Goal: Information Seeking & Learning: Check status

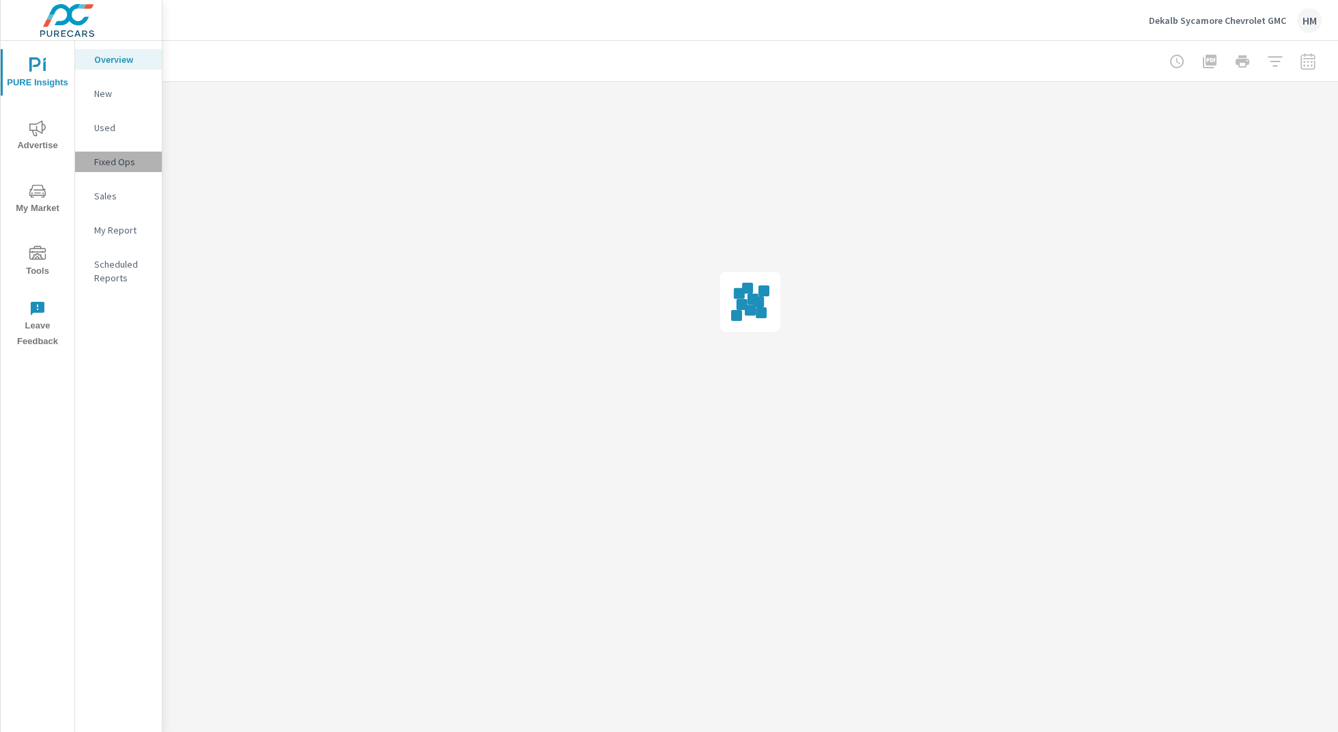
click at [137, 162] on p "Fixed Ops" at bounding box center [122, 162] width 57 height 14
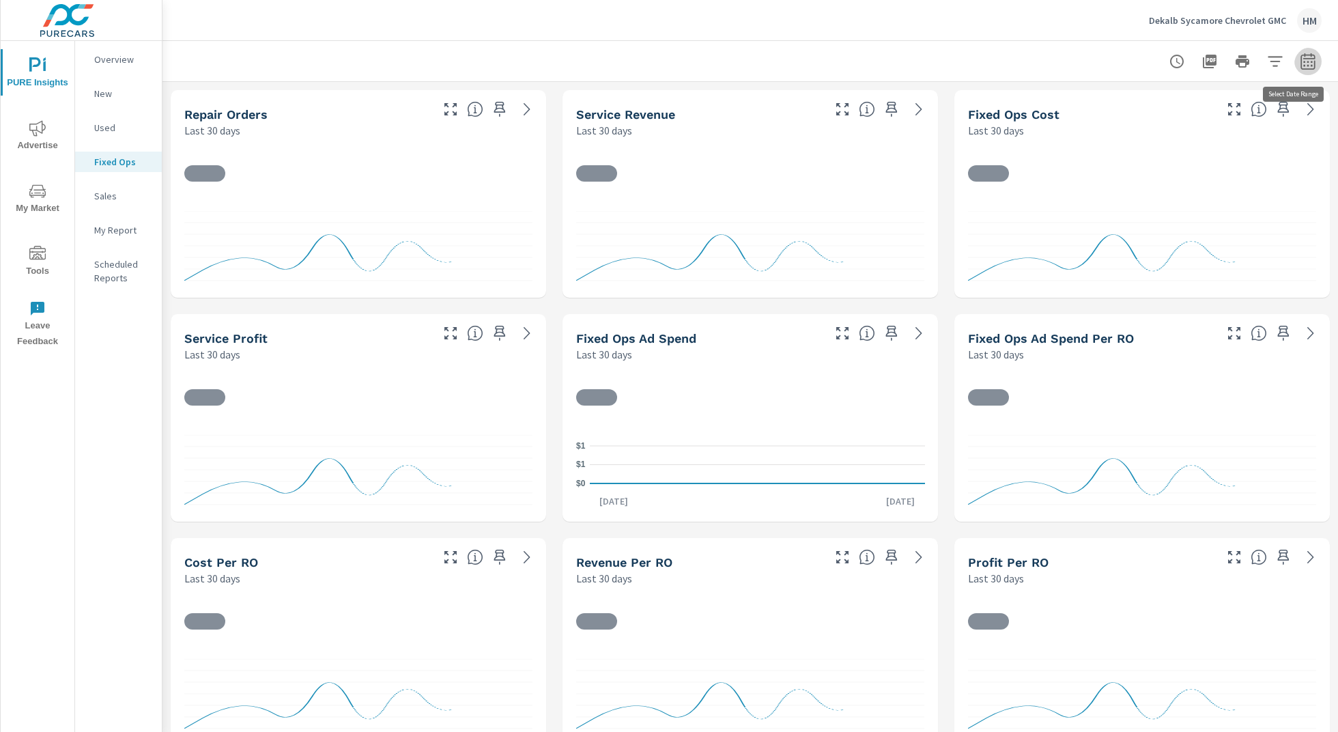
click at [1311, 66] on icon "button" at bounding box center [1308, 61] width 16 height 16
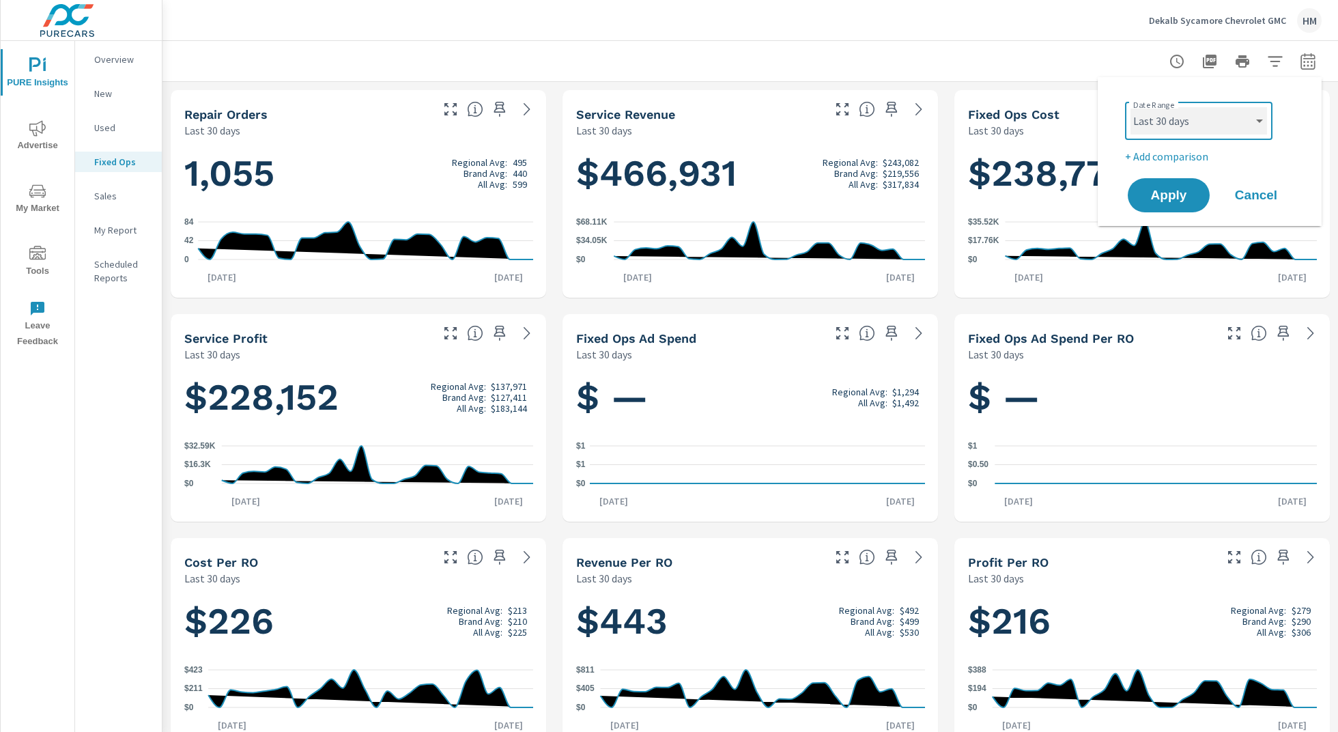
select select "Last month"
click at [1177, 198] on span "Apply" at bounding box center [1169, 195] width 56 height 13
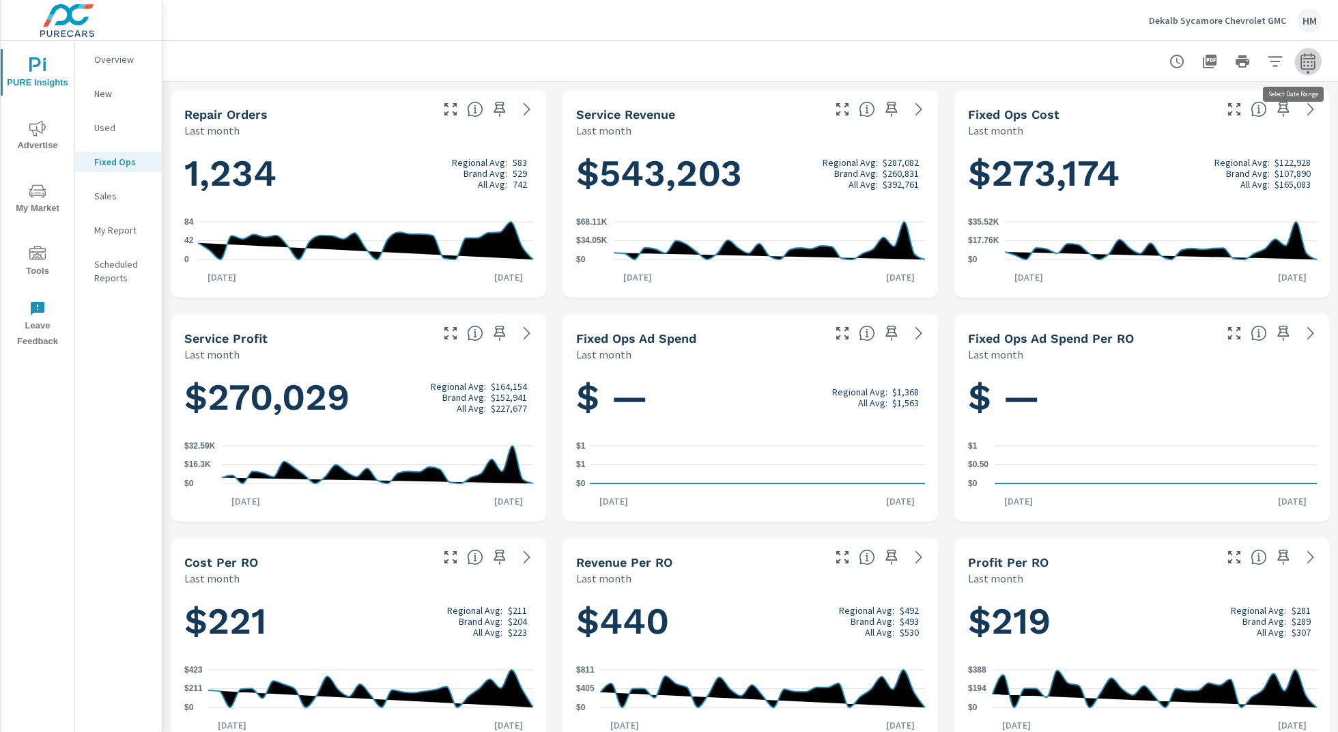
click at [1309, 69] on icon "button" at bounding box center [1307, 61] width 14 height 16
select select "Last month"
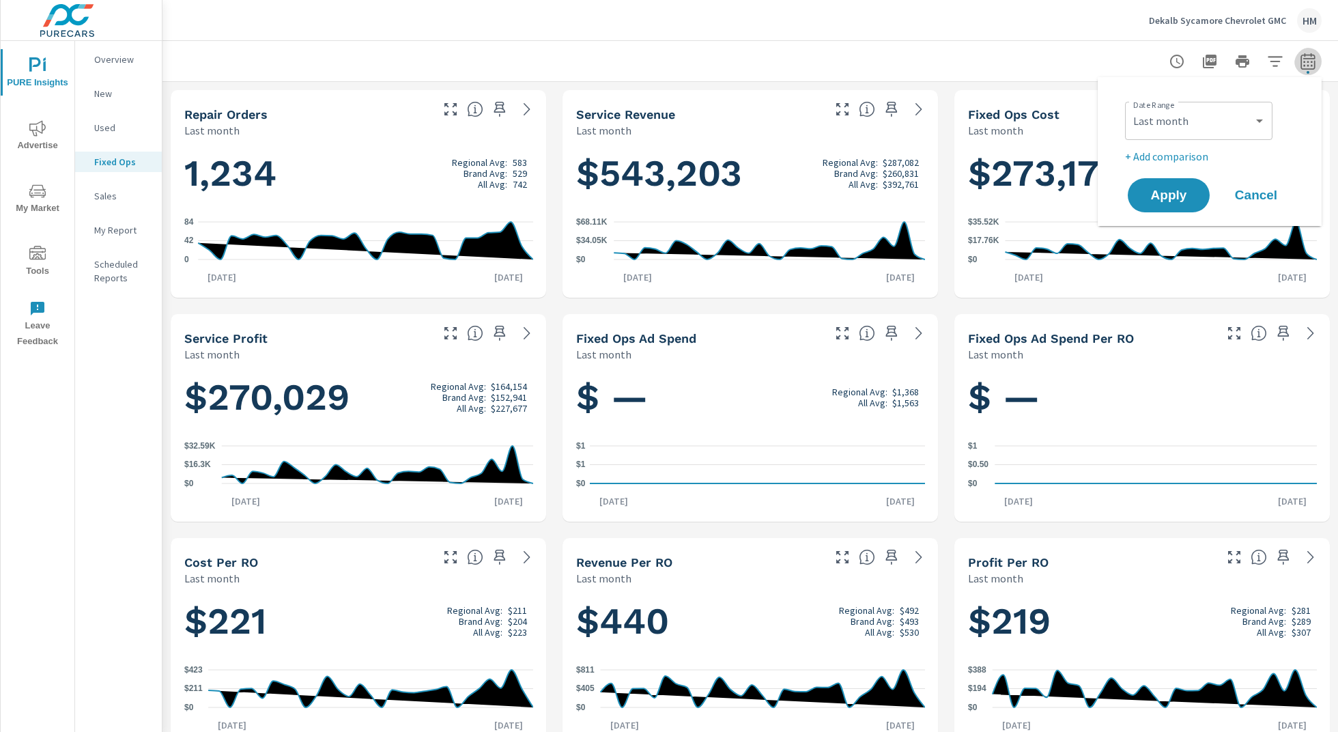
click at [1309, 69] on icon "button" at bounding box center [1307, 61] width 14 height 16
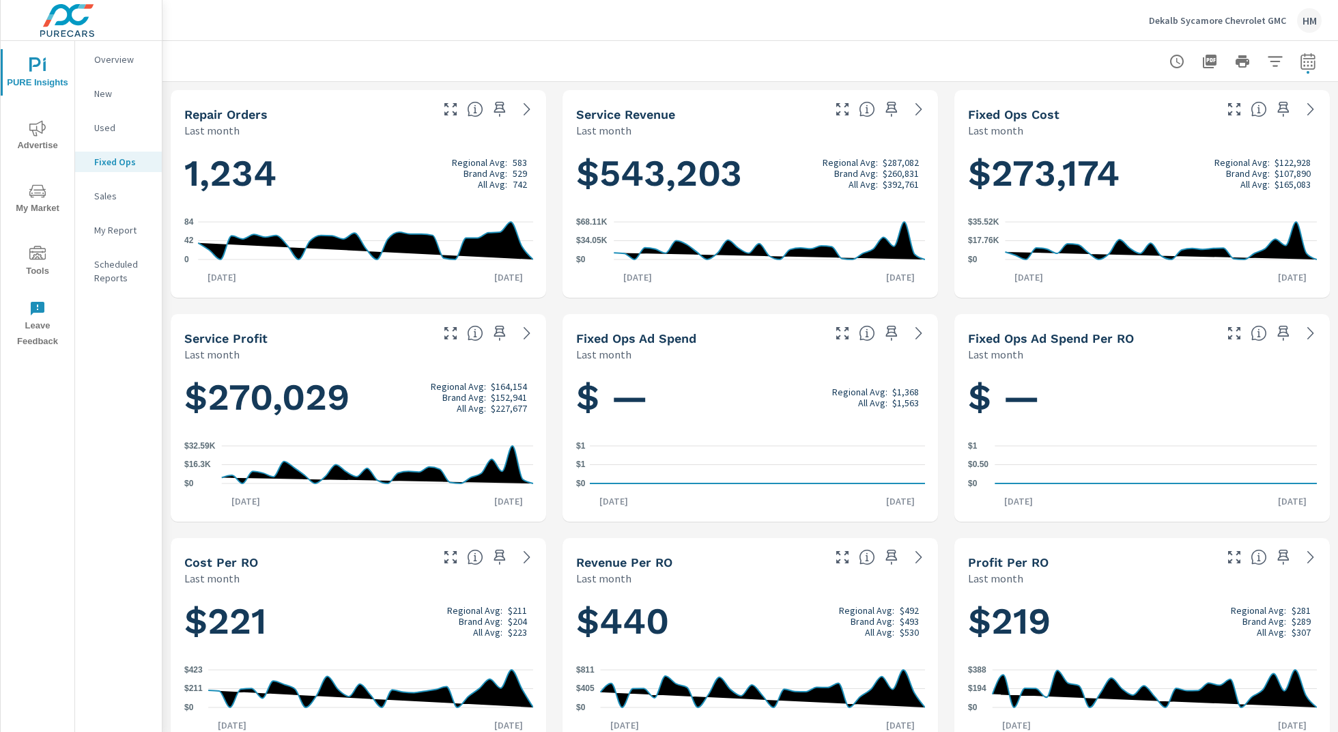
click at [38, 135] on icon "nav menu" at bounding box center [37, 128] width 16 height 16
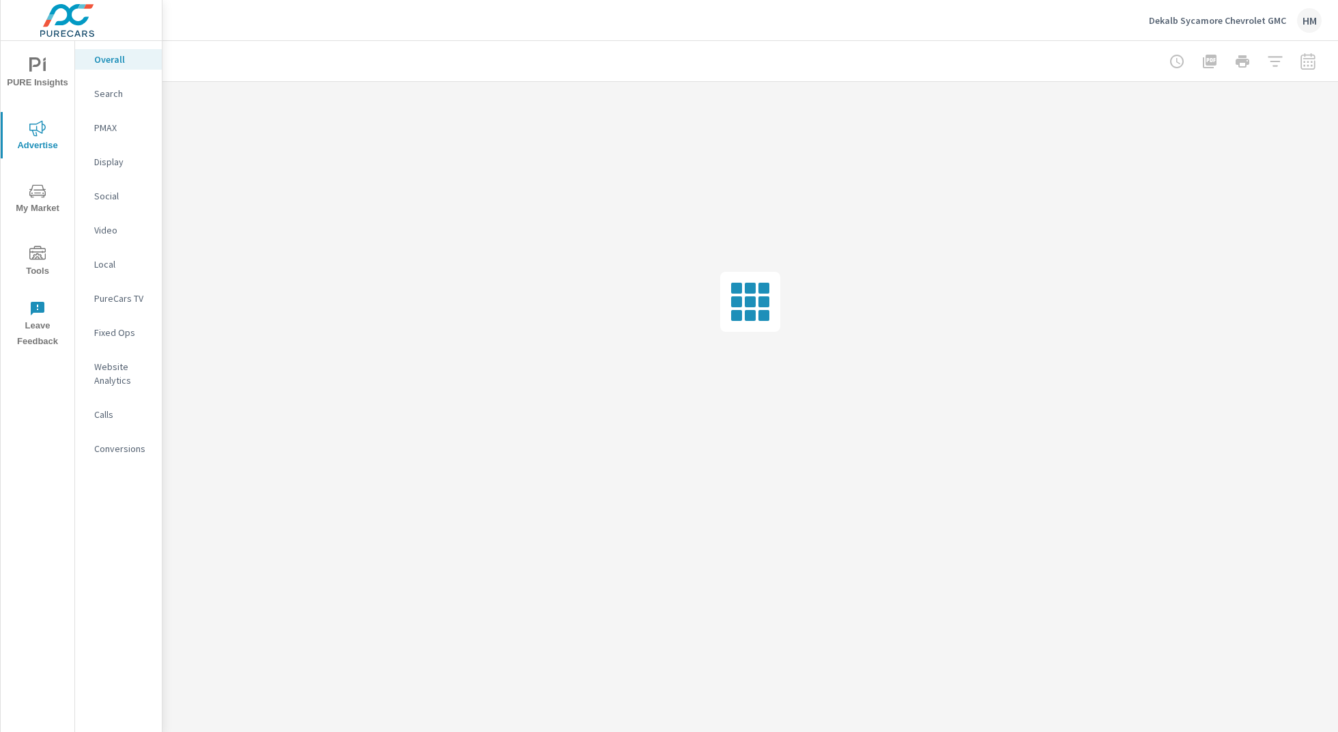
click at [123, 336] on p "Fixed Ops" at bounding box center [122, 333] width 57 height 14
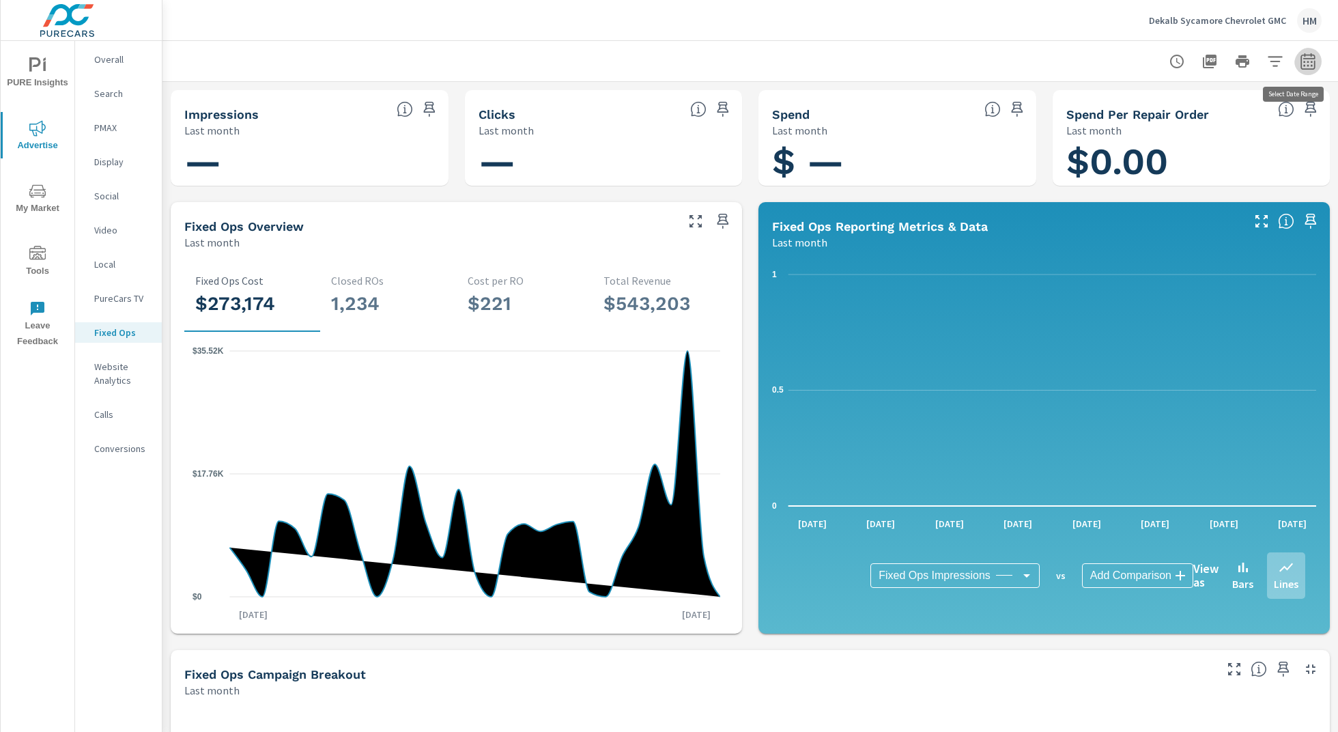
click at [1300, 67] on icon "button" at bounding box center [1307, 61] width 14 height 16
select select "Last month"
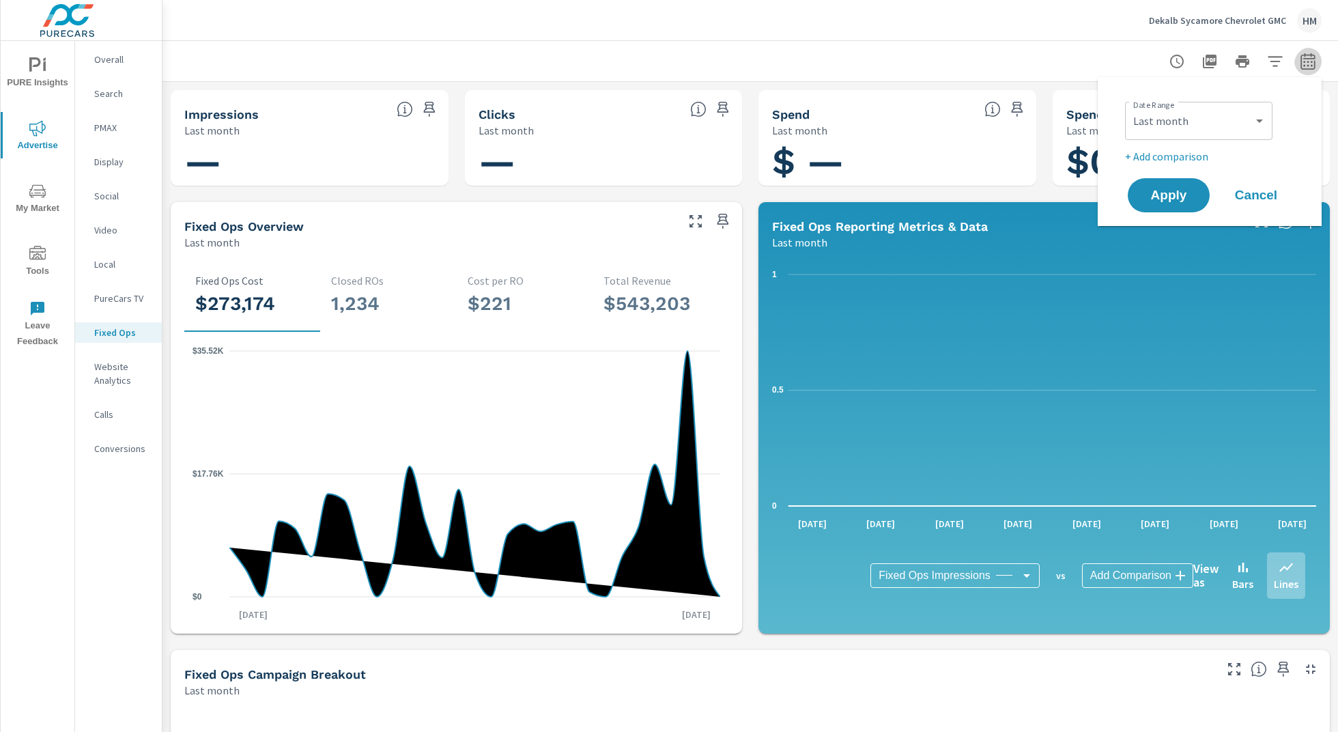
click at [1300, 67] on icon "button" at bounding box center [1307, 61] width 14 height 16
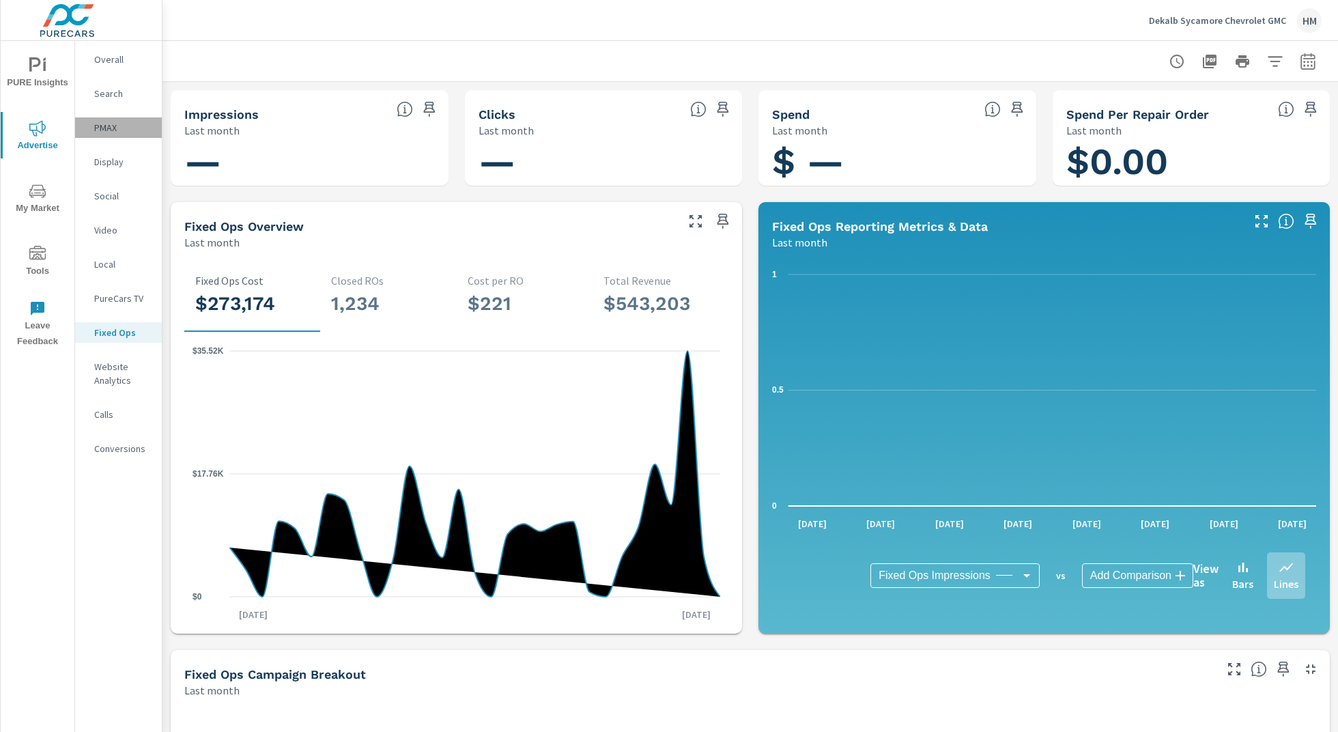
click at [131, 128] on p "PMAX" at bounding box center [122, 128] width 57 height 14
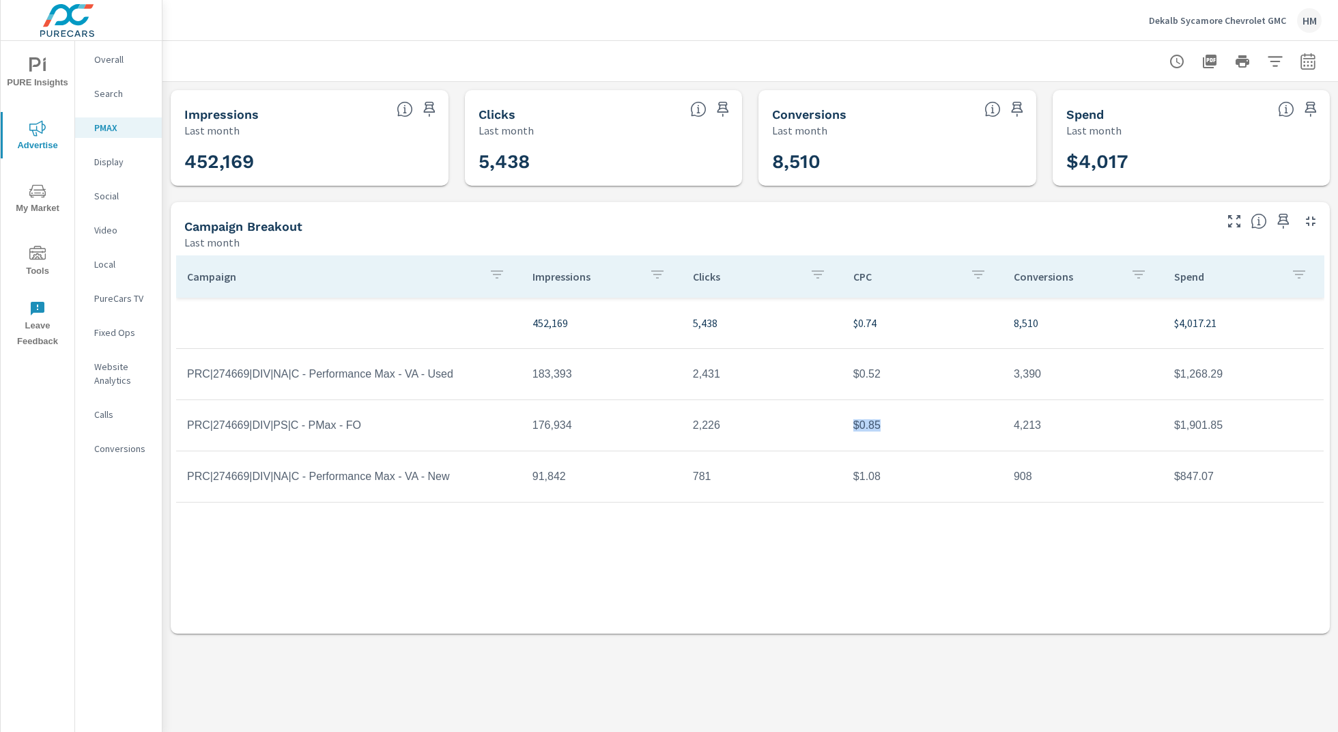
drag, startPoint x: 886, startPoint y: 433, endPoint x: 845, endPoint y: 427, distance: 41.3
click at [845, 427] on td "$0.85" at bounding box center [922, 425] width 160 height 34
click at [1306, 64] on icon "button" at bounding box center [1308, 61] width 16 height 16
select select "Last month"
click at [1182, 158] on p "+ Add comparison" at bounding box center [1212, 156] width 175 height 16
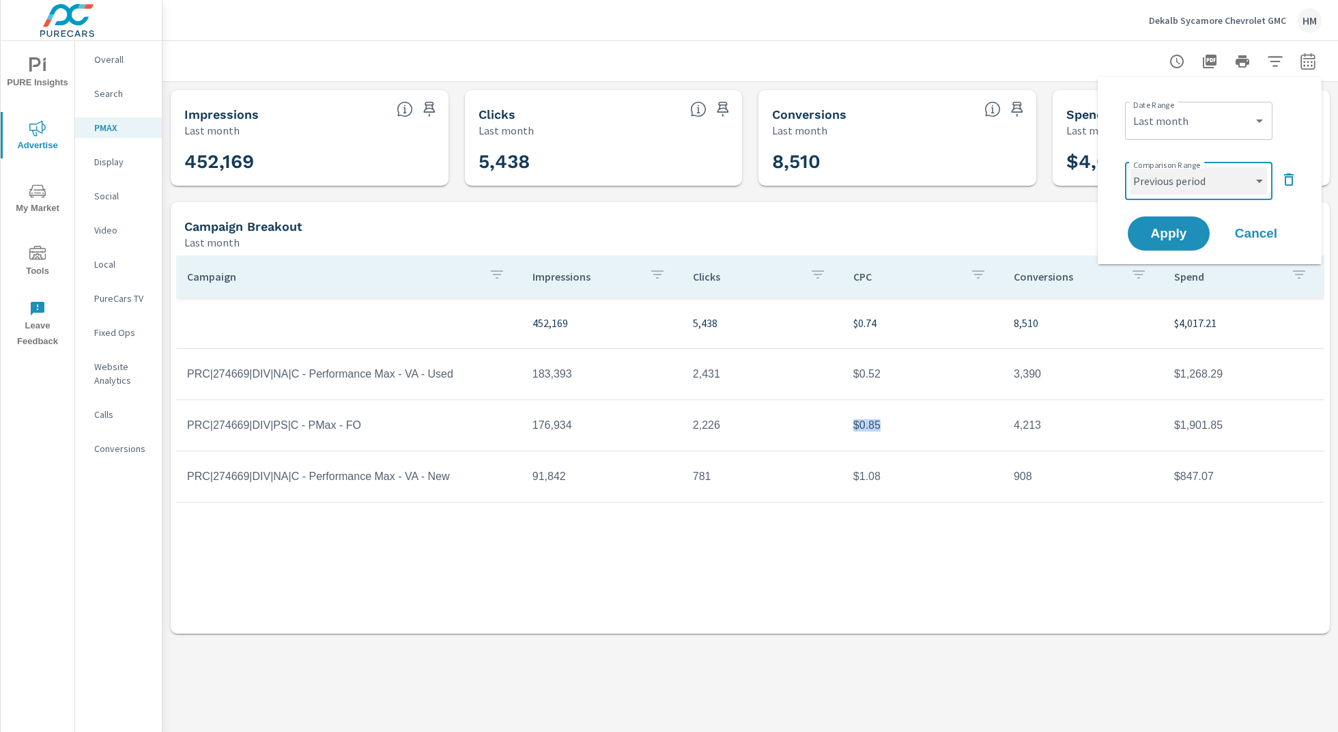
select select "Previous month"
click at [1177, 233] on span "Apply" at bounding box center [1169, 233] width 56 height 13
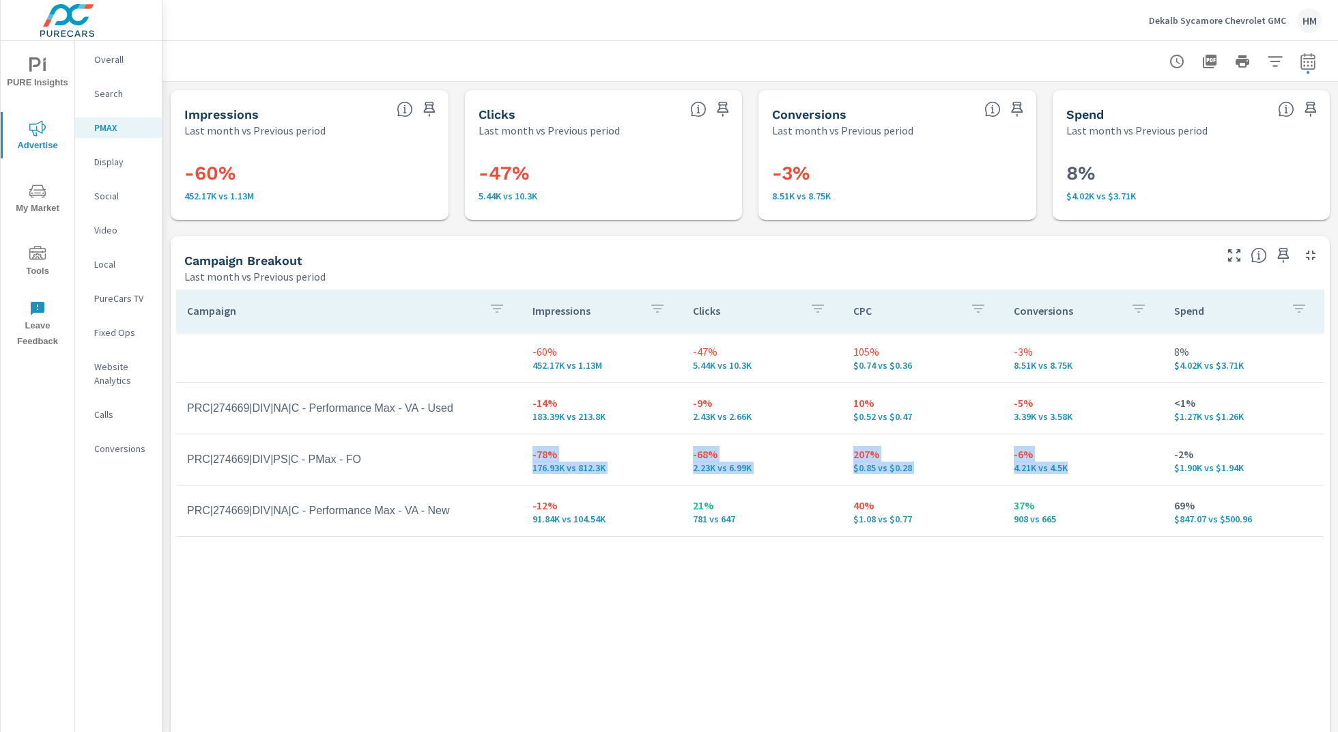
drag, startPoint x: 1076, startPoint y: 470, endPoint x: 508, endPoint y: 461, distance: 567.3
click at [508, 461] on tr "PRC|274669|DIV|PS|C - PMax - FO -78% 176.93K vs 812.3K -68% 2.23K vs 6.99K 207%…" at bounding box center [749, 459] width 1147 height 51
click at [525, 457] on td "-78% 176.93K vs 812.3K" at bounding box center [601, 459] width 160 height 49
drag, startPoint x: 708, startPoint y: 407, endPoint x: 685, endPoint y: 405, distance: 22.6
click at [685, 405] on td "-9% 2.43K vs 2.66K" at bounding box center [762, 408] width 160 height 49
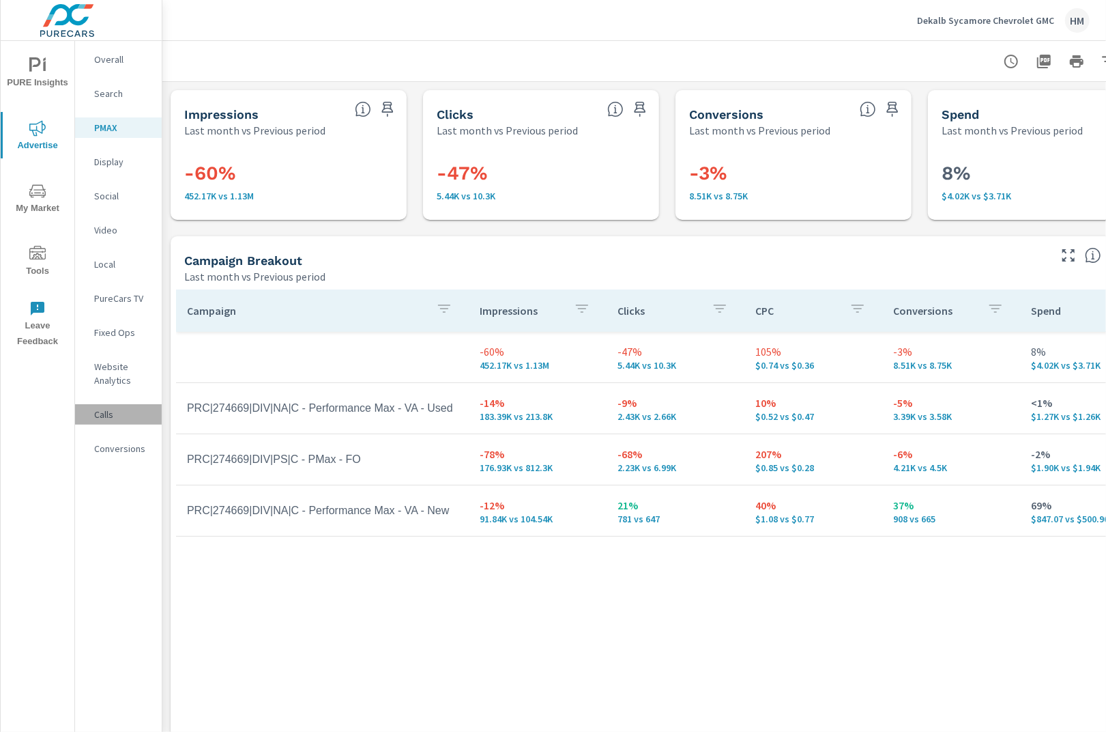
click at [117, 418] on p "Calls" at bounding box center [122, 414] width 57 height 14
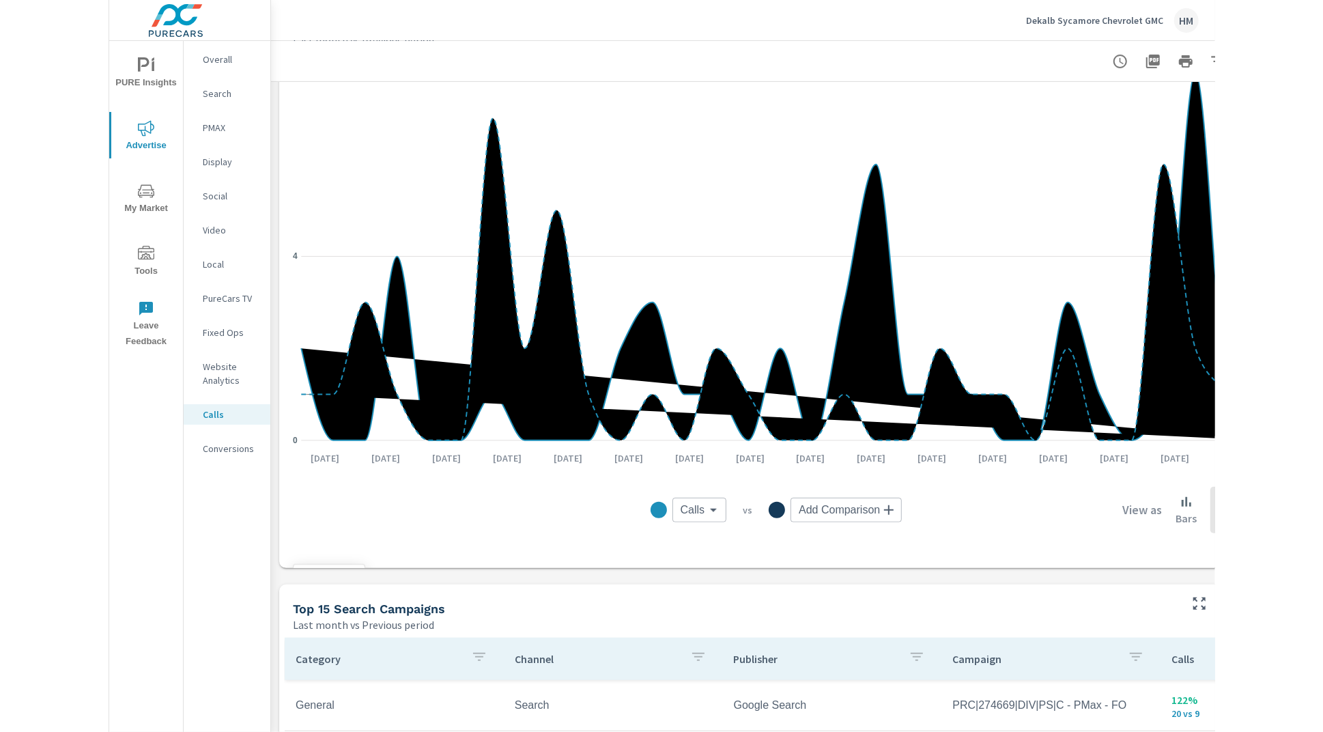
scroll to position [940, 0]
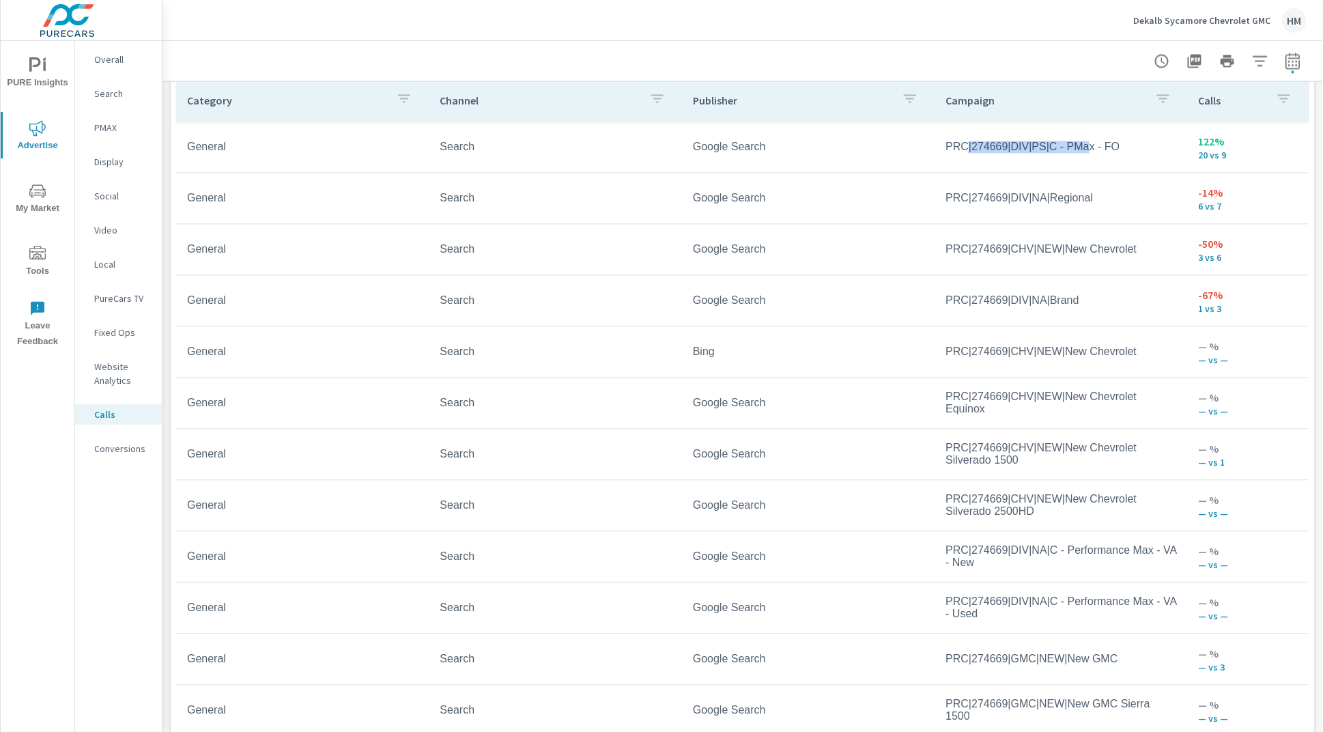
drag, startPoint x: 1091, startPoint y: 154, endPoint x: 967, endPoint y: 145, distance: 123.9
click at [967, 145] on td "PRC|274669|DIV|PS|C - PMax - FO" at bounding box center [1060, 147] width 253 height 34
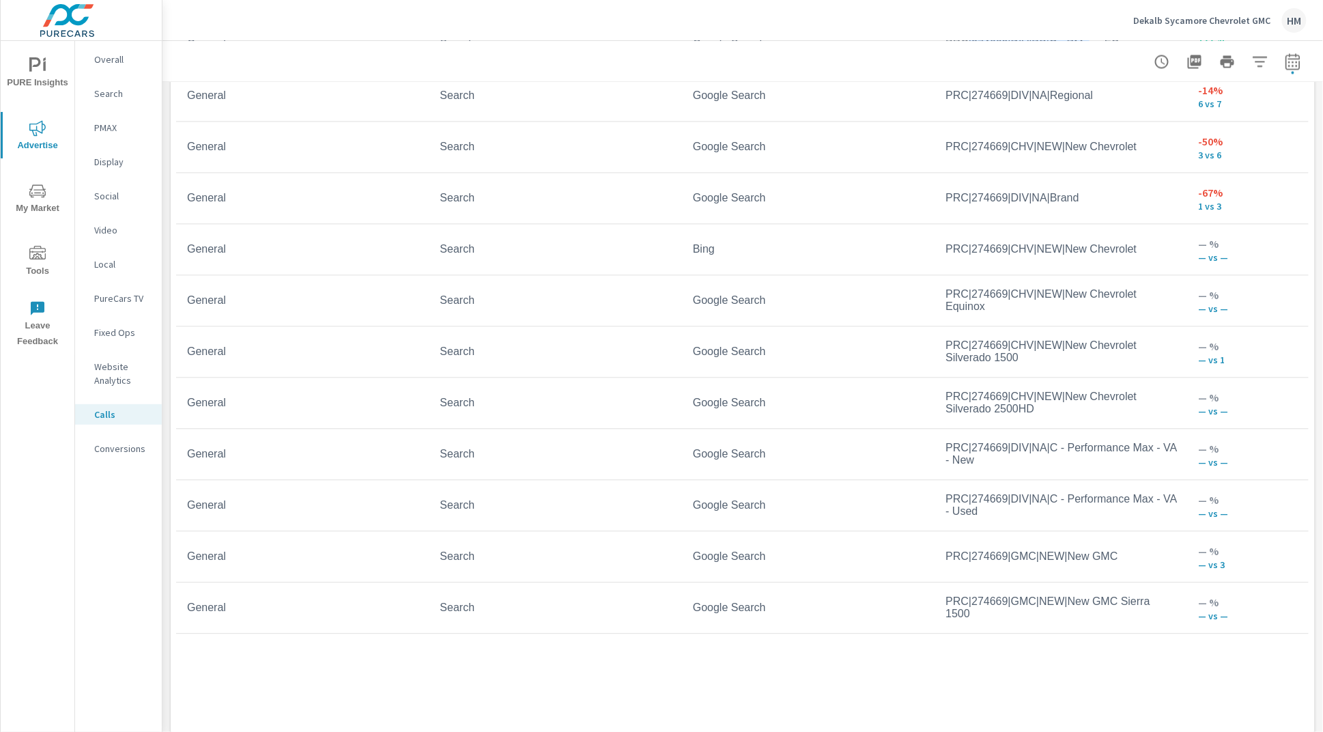
scroll to position [1046, 0]
click at [139, 445] on p "Conversions" at bounding box center [122, 449] width 57 height 14
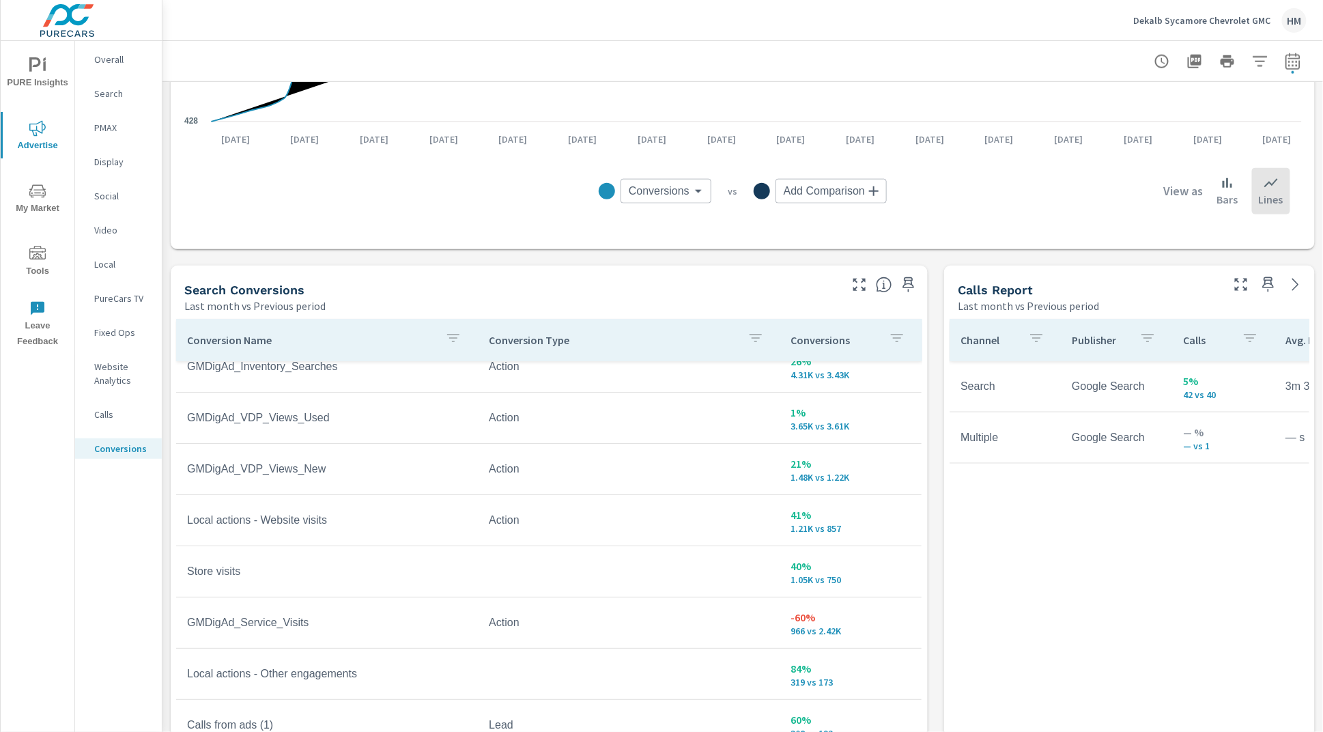
scroll to position [23, 0]
drag, startPoint x: 834, startPoint y: 631, endPoint x: 749, endPoint y: 616, distance: 86.6
click at [749, 616] on tr "GMDigAd_Service_Visits Action -60% 966 vs 2.42K" at bounding box center [548, 619] width 745 height 51
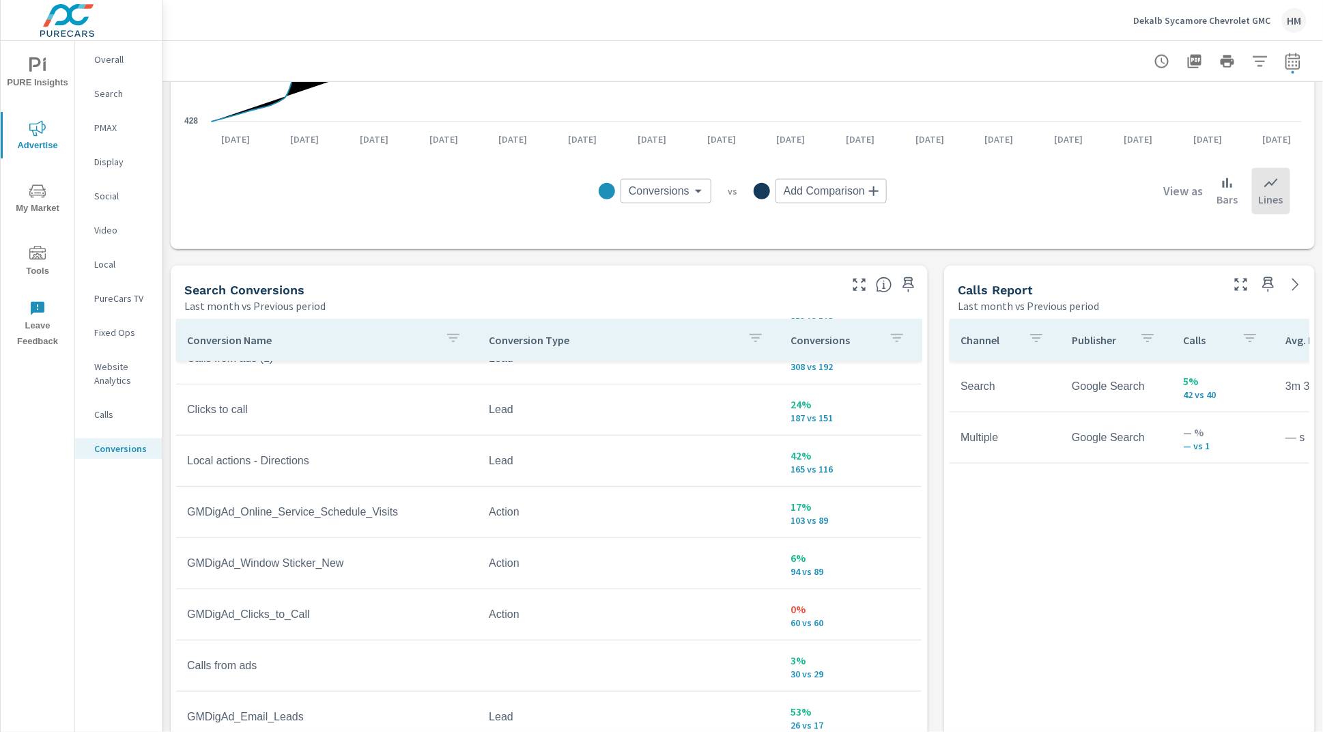
scroll to position [429, 0]
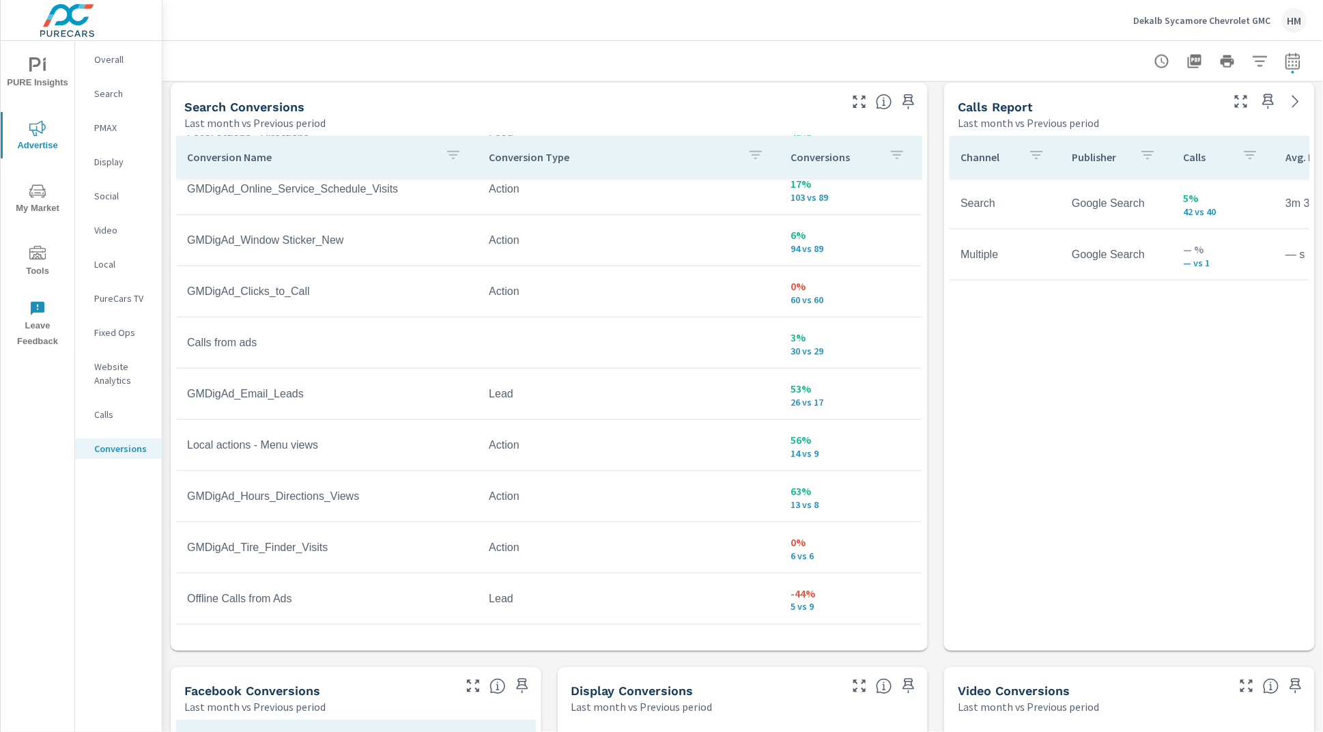
scroll to position [741, 0]
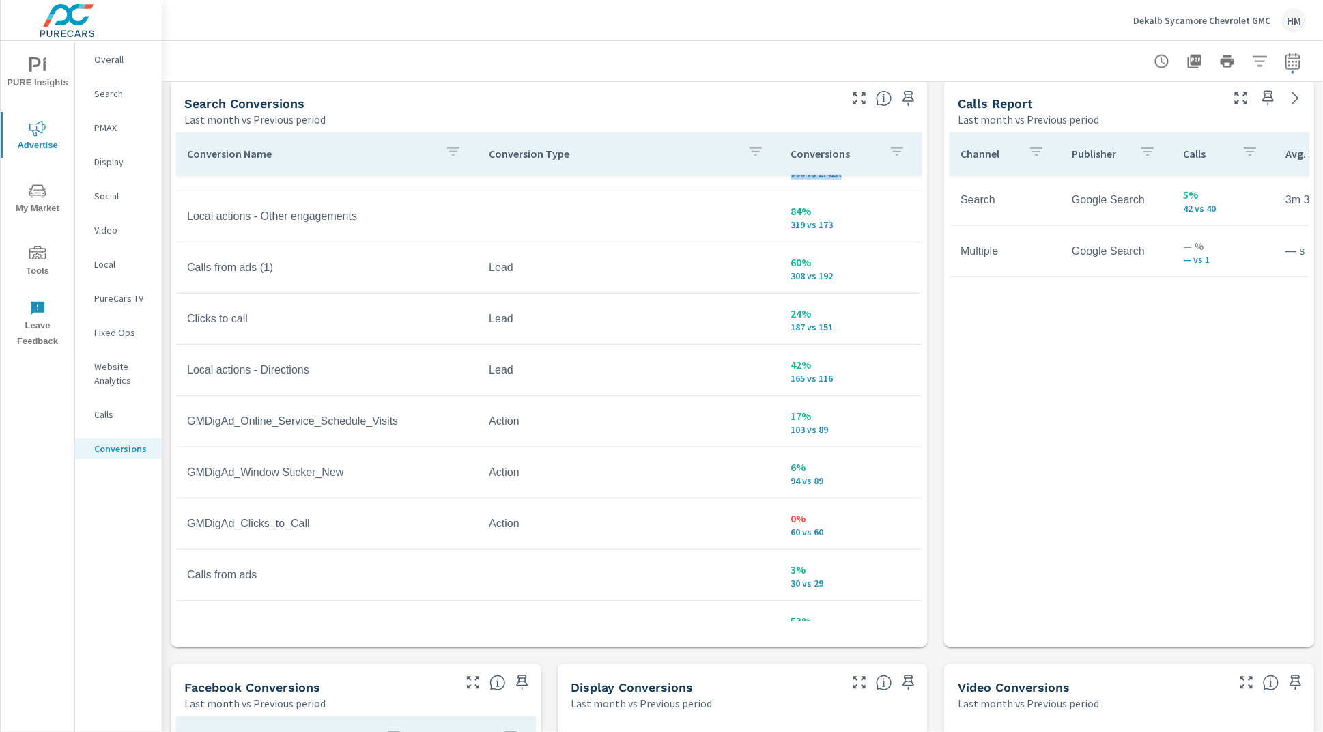
scroll to position [146, 0]
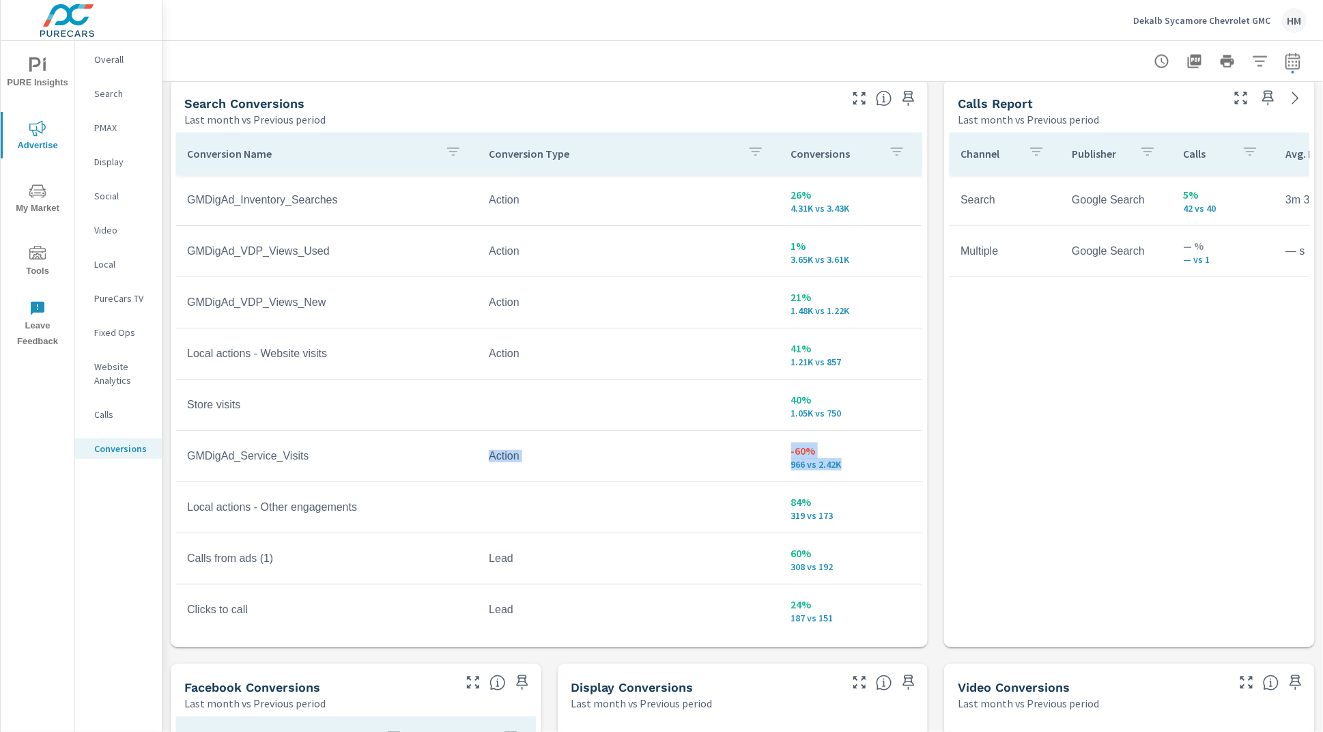
scroll to position [592, 0]
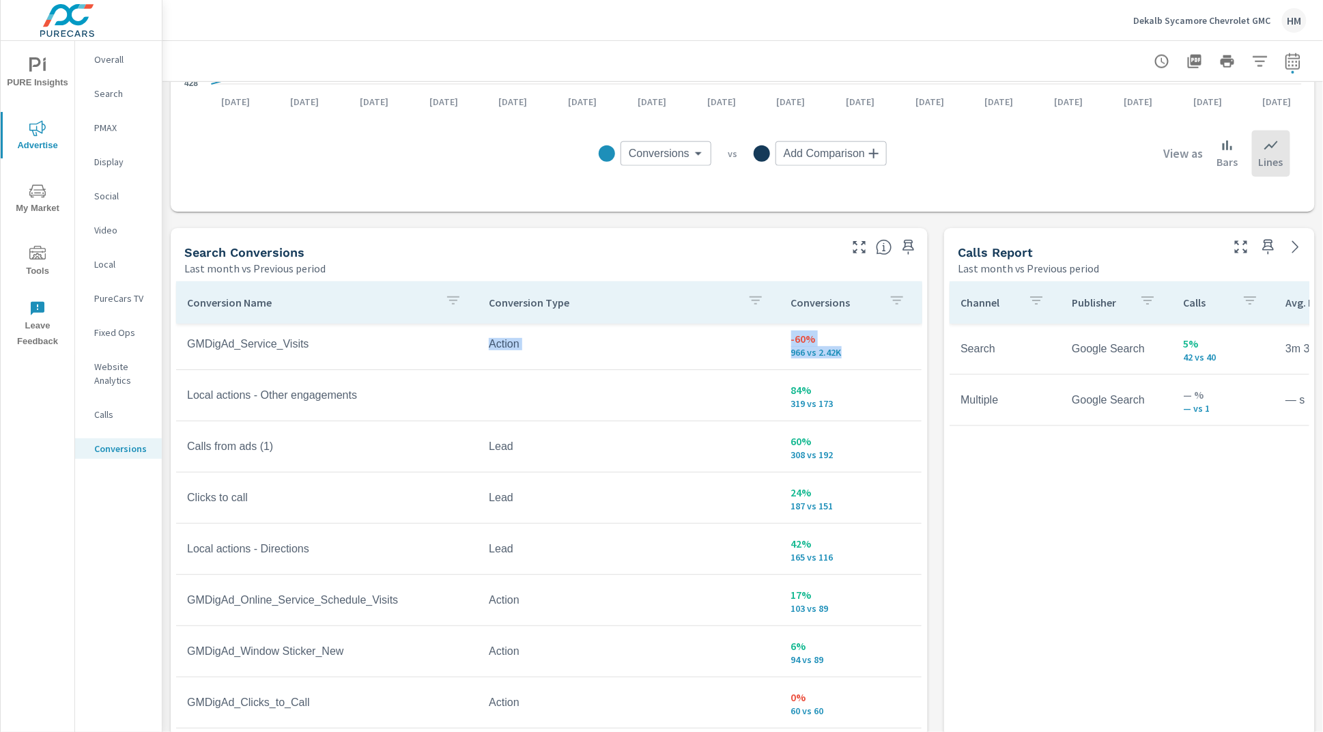
scroll to position [302, 0]
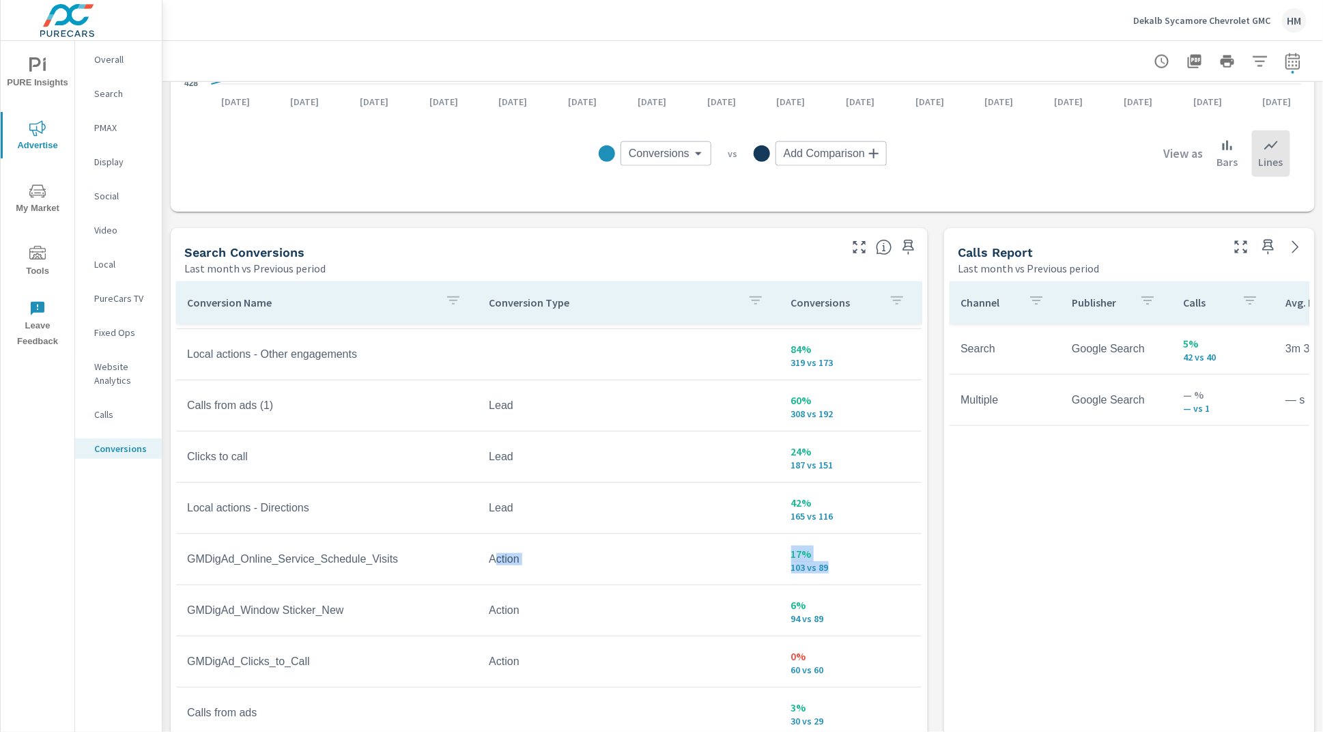
drag, startPoint x: 495, startPoint y: 563, endPoint x: 842, endPoint y: 569, distance: 346.8
click at [842, 569] on tr "GMDigAd_Online_Service_Schedule_Visits Action 17% 103 vs 89" at bounding box center [548, 559] width 745 height 51
